Goal: Information Seeking & Learning: Learn about a topic

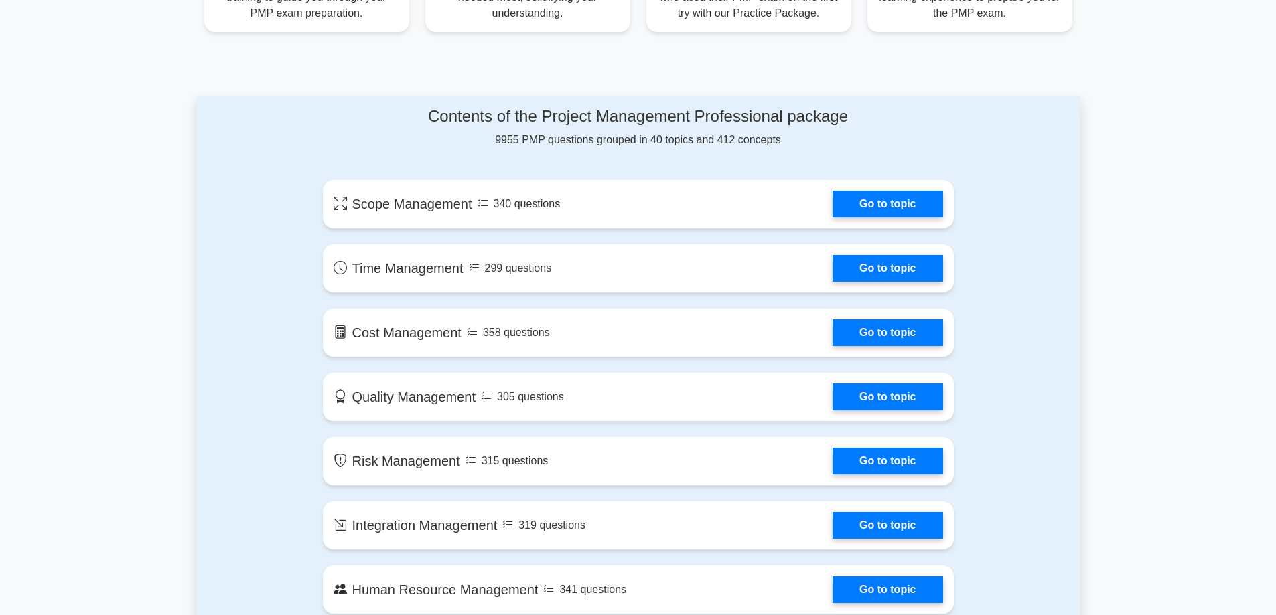
scroll to position [603, 0]
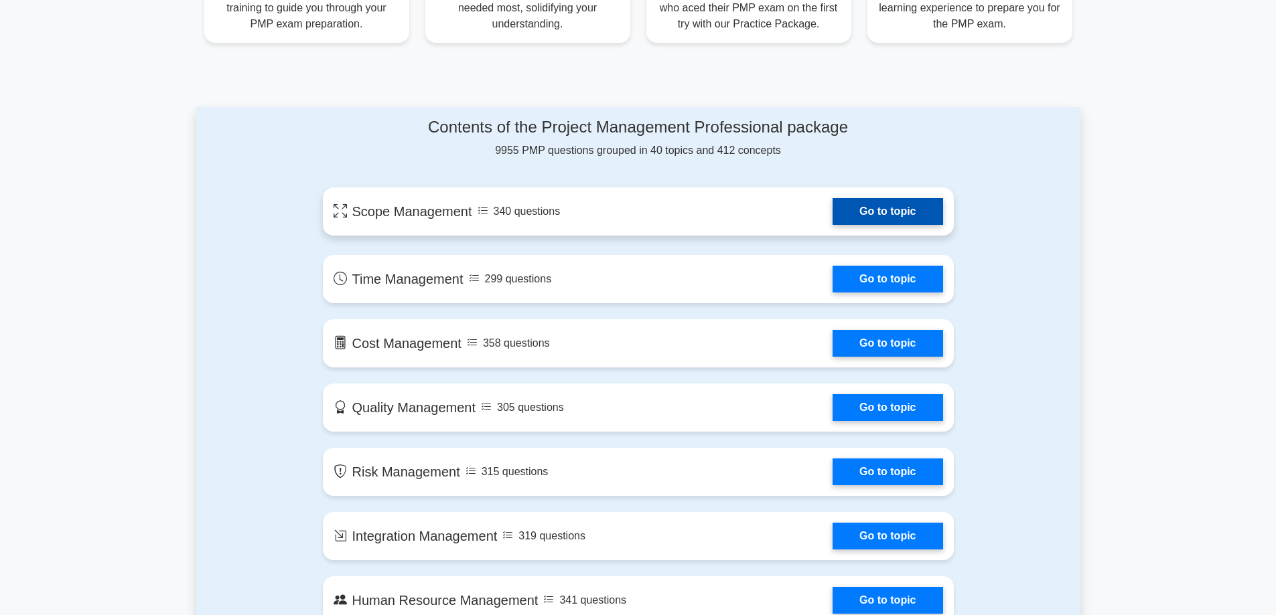
click at [860, 211] on link "Go to topic" at bounding box center [887, 211] width 110 height 27
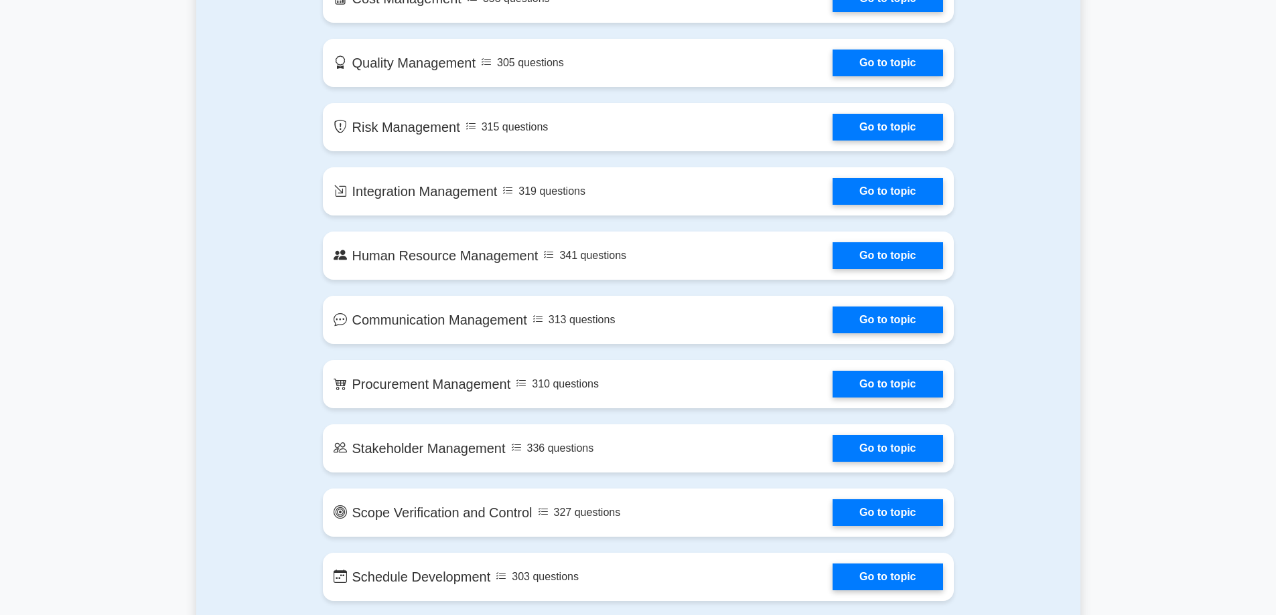
scroll to position [937, 0]
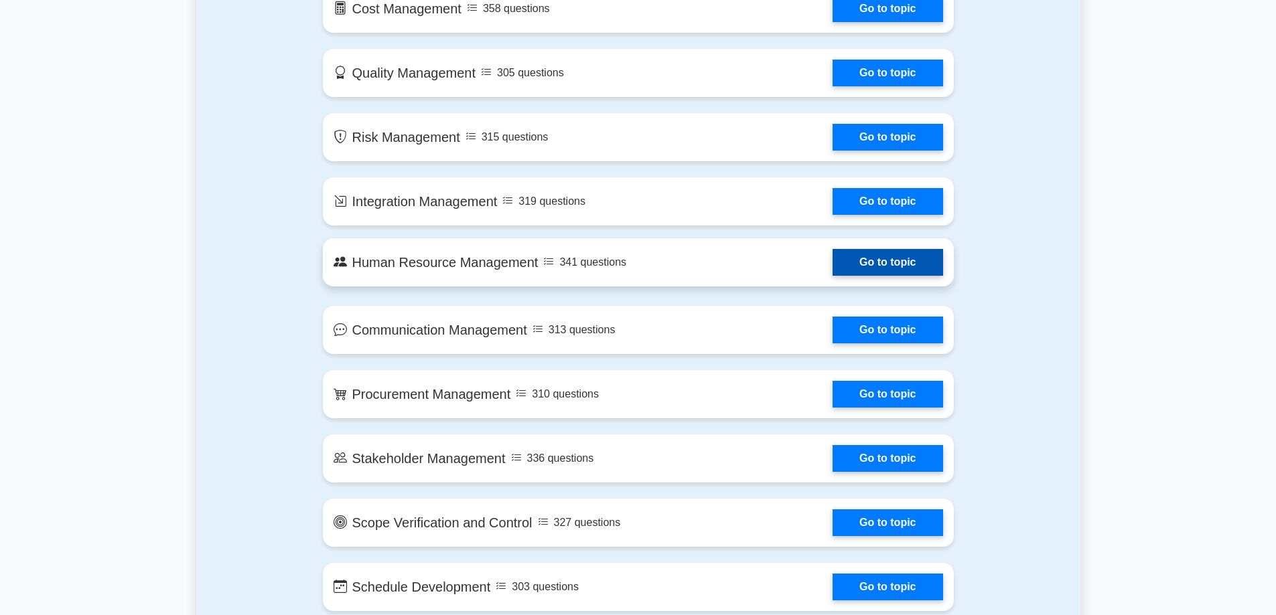
click at [875, 268] on link "Go to topic" at bounding box center [887, 262] width 110 height 27
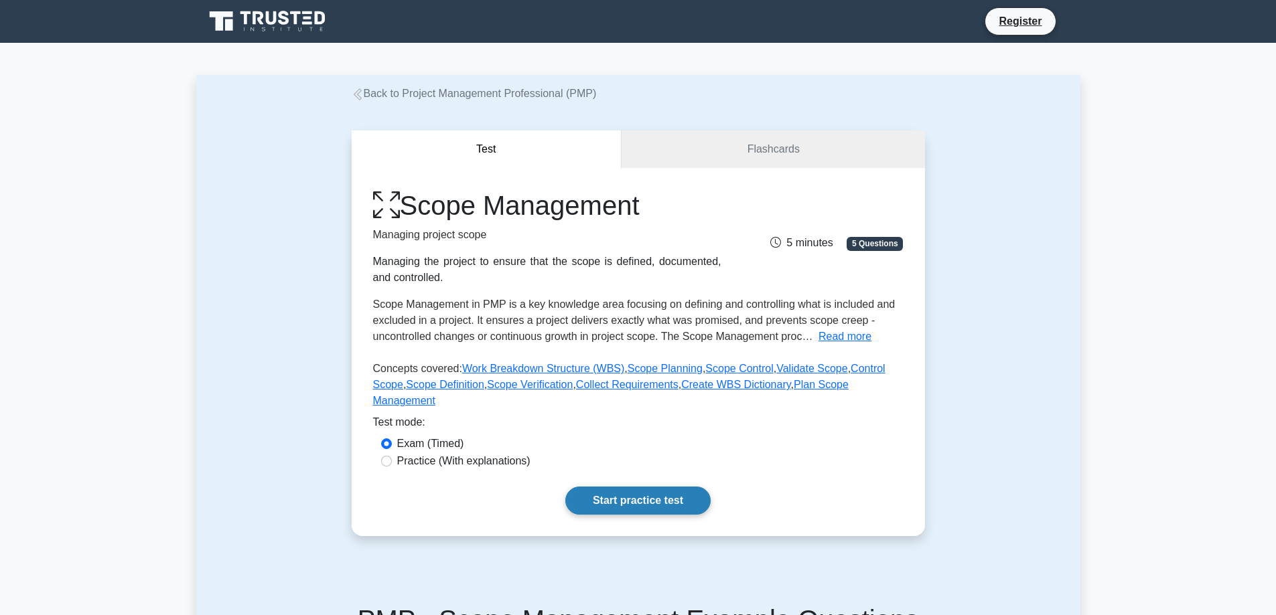
click at [591, 487] on link "Start practice test" at bounding box center [637, 501] width 145 height 28
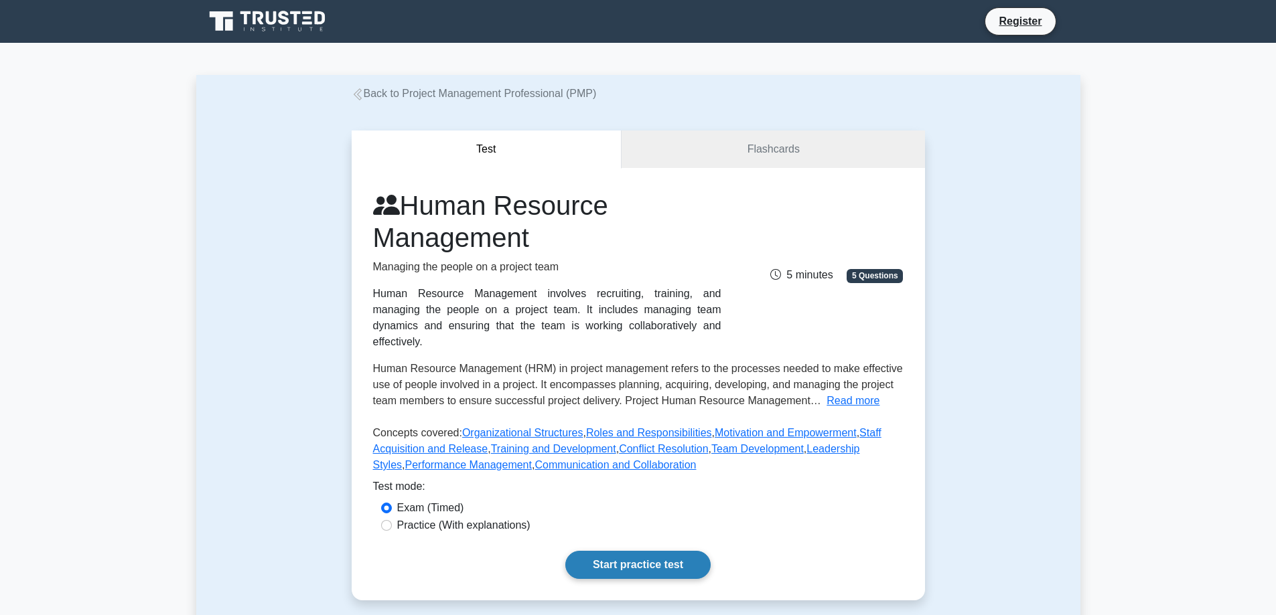
click at [626, 551] on link "Start practice test" at bounding box center [637, 565] width 145 height 28
click at [455, 143] on button "Test" at bounding box center [487, 150] width 271 height 38
click at [498, 150] on button "Test" at bounding box center [487, 150] width 271 height 38
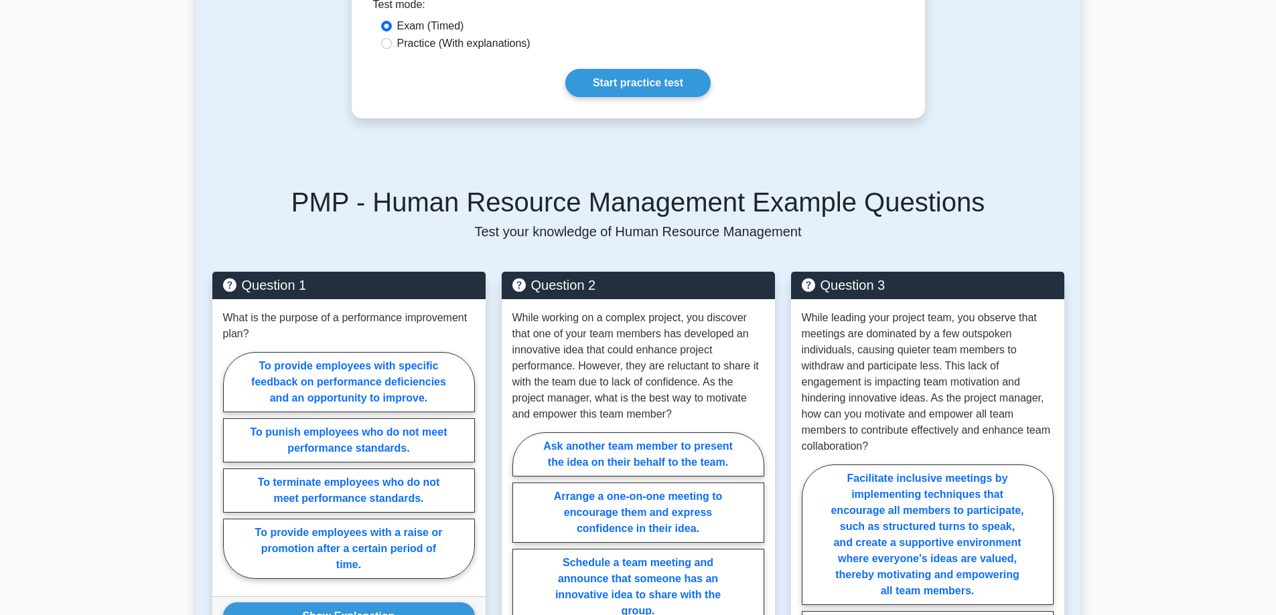
scroll to position [469, 0]
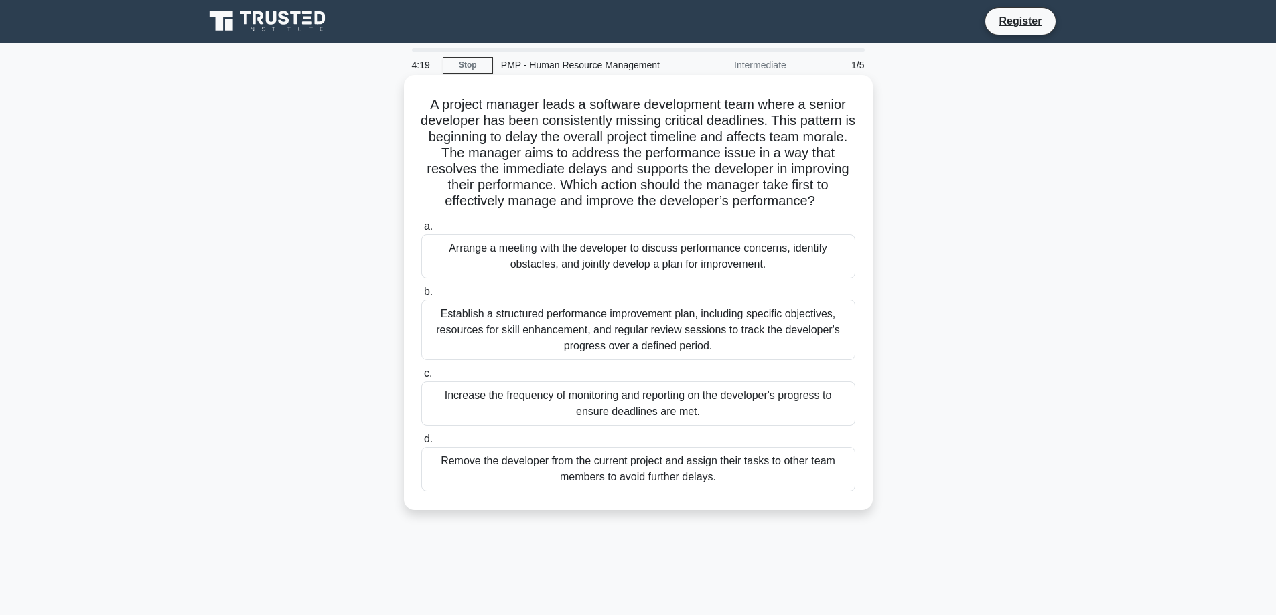
click at [606, 489] on div "Remove the developer from the current project and assign their tasks to other t…" at bounding box center [638, 469] width 434 height 44
click at [421, 444] on input "d. Remove the developer from the current project and assign their tasks to othe…" at bounding box center [421, 439] width 0 height 9
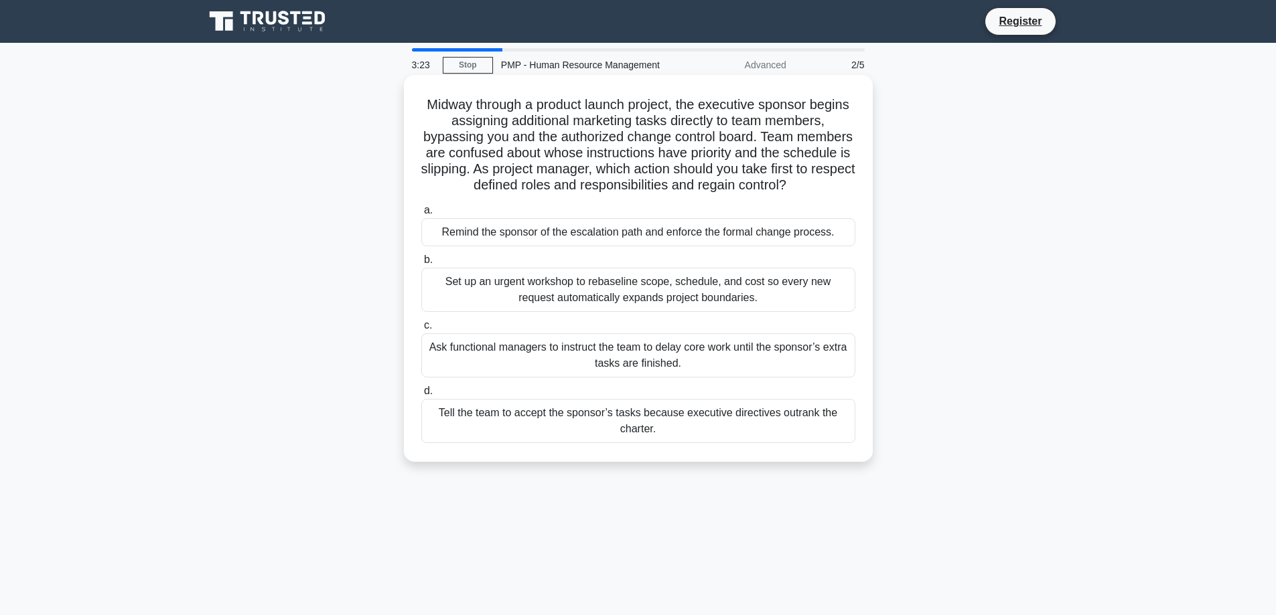
click at [623, 237] on div "Remind the sponsor of the escalation path and enforce the formal change process." at bounding box center [638, 232] width 434 height 28
click at [421, 215] on input "a. Remind the sponsor of the escalation path and enforce the formal change proc…" at bounding box center [421, 210] width 0 height 9
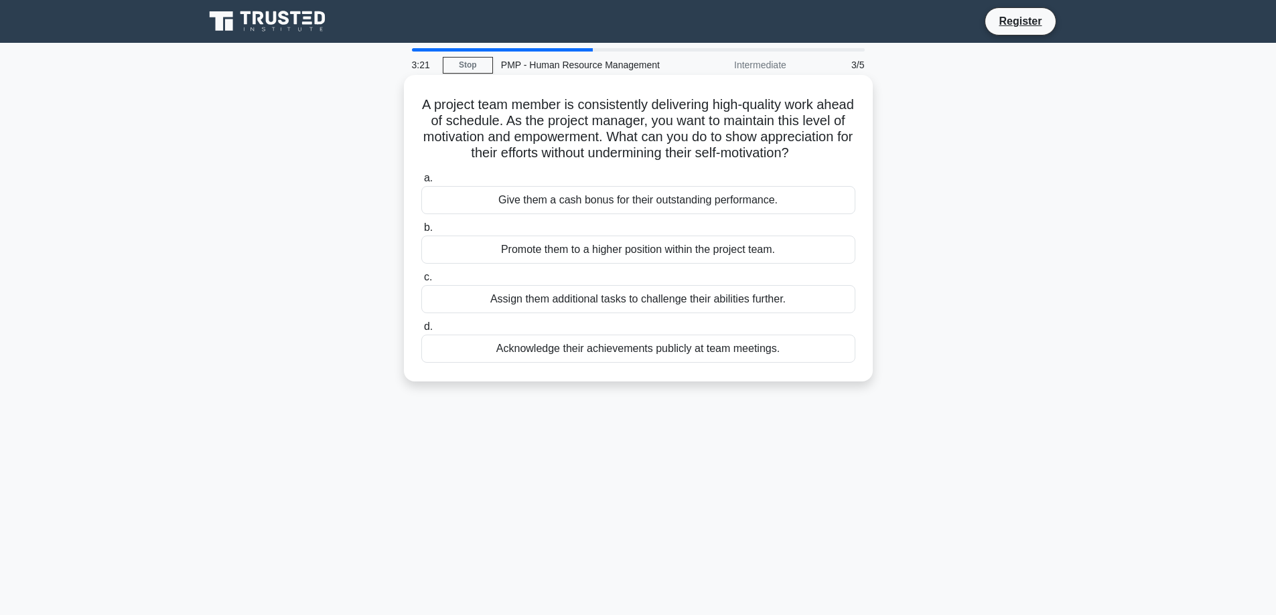
click at [629, 264] on div "Promote them to a higher position within the project team." at bounding box center [638, 250] width 434 height 28
click at [421, 232] on input "b. Promote them to a higher position within the project team." at bounding box center [421, 228] width 0 height 9
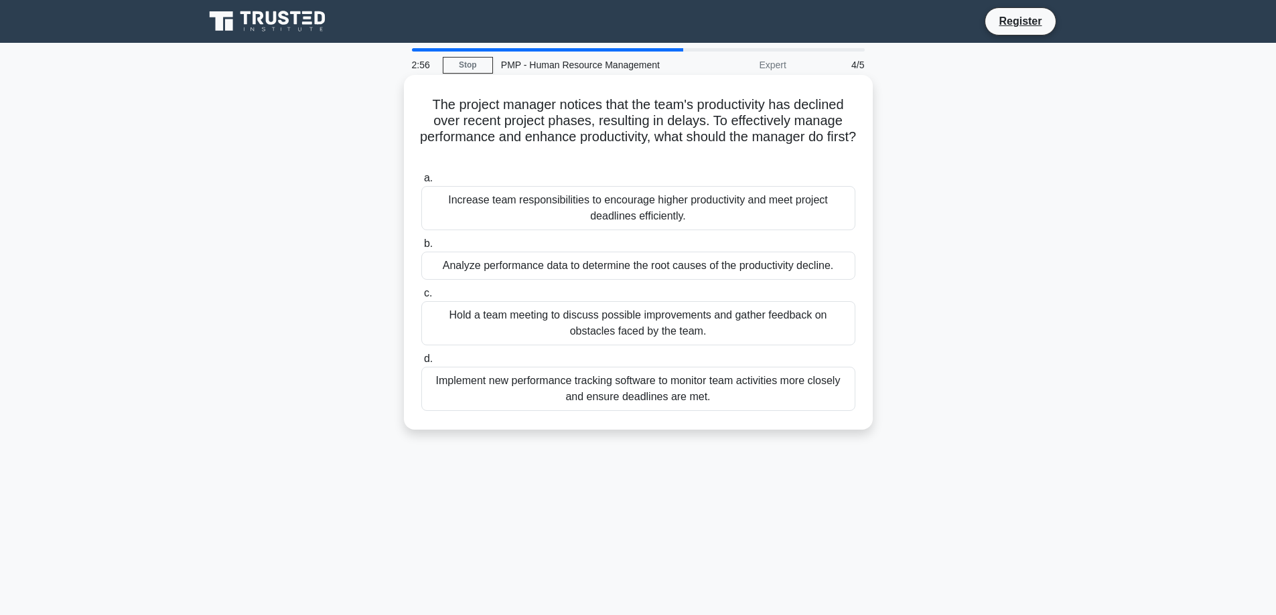
click at [532, 323] on div "Hold a team meeting to discuss possible improvements and gather feedback on obs…" at bounding box center [638, 323] width 434 height 44
click at [421, 298] on input "c. Hold a team meeting to discuss possible improvements and gather feedback on …" at bounding box center [421, 293] width 0 height 9
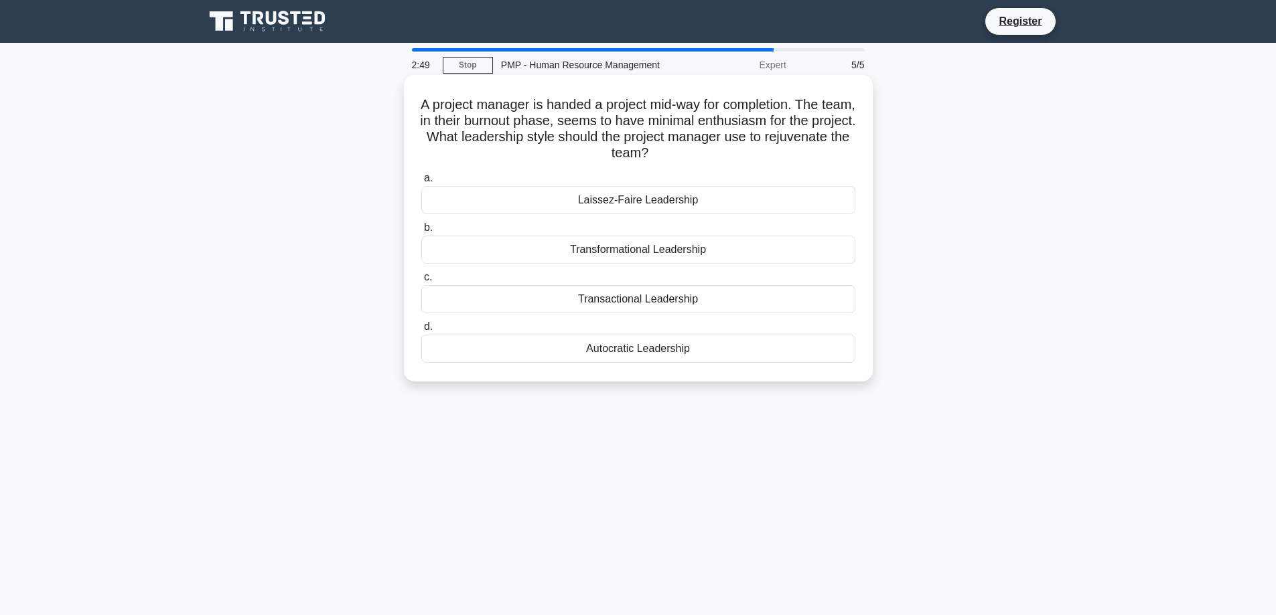
click at [584, 306] on div "Transactional Leadership" at bounding box center [638, 299] width 434 height 28
click at [421, 282] on input "c. Transactional Leadership" at bounding box center [421, 277] width 0 height 9
